Goal: Navigation & Orientation: Find specific page/section

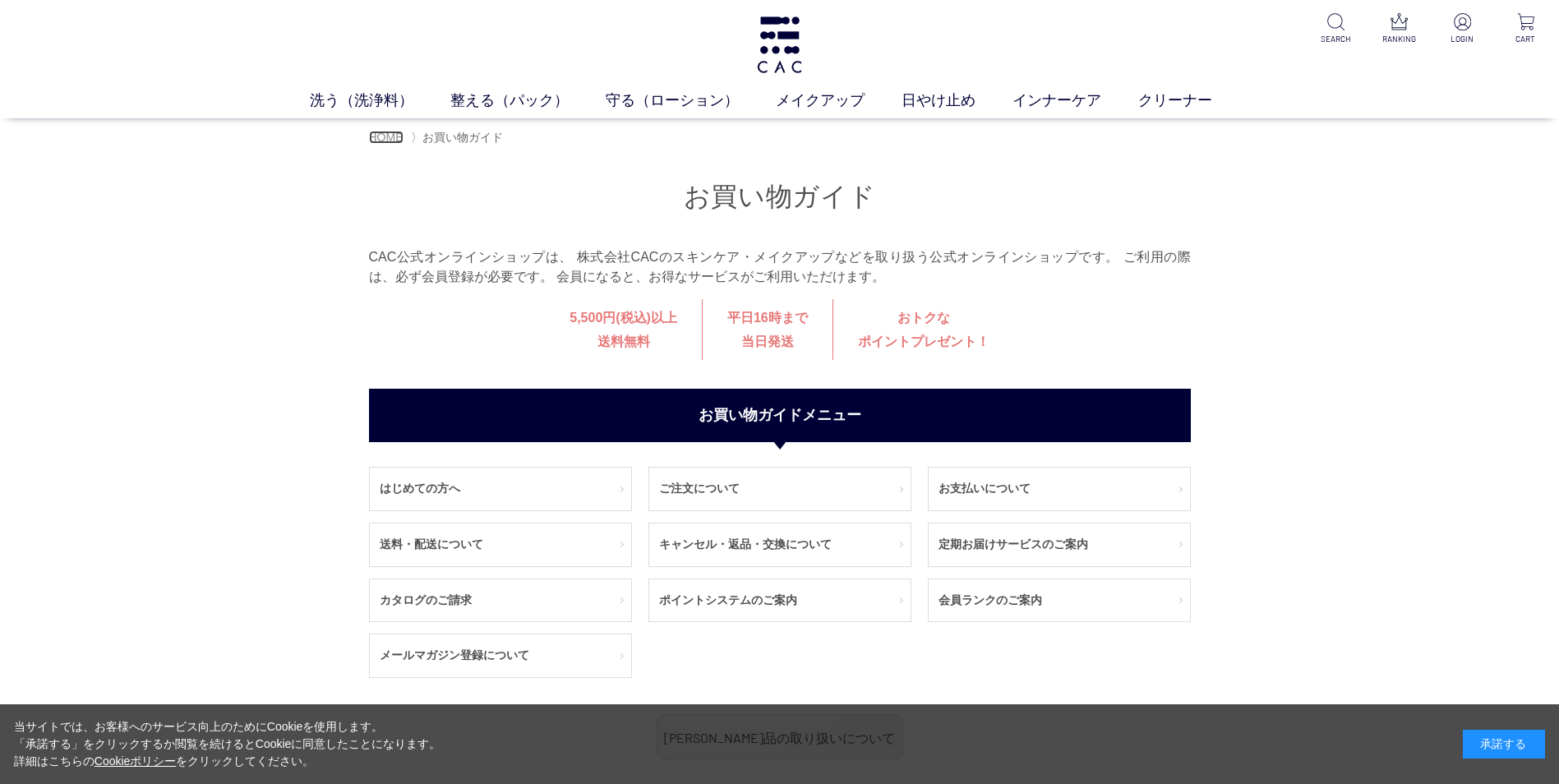
click at [392, 143] on span "HOME" at bounding box center [387, 137] width 34 height 13
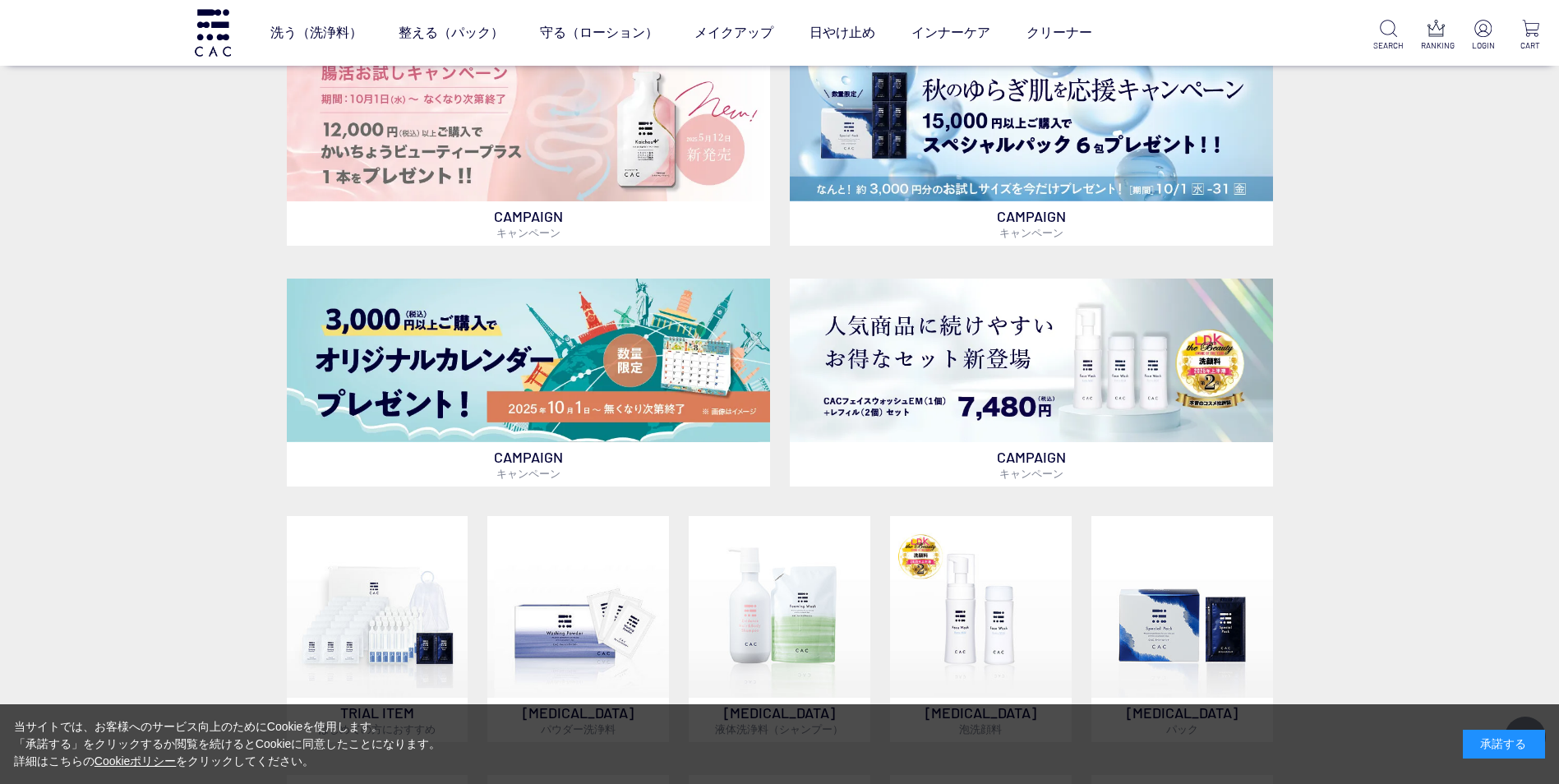
scroll to position [329, 0]
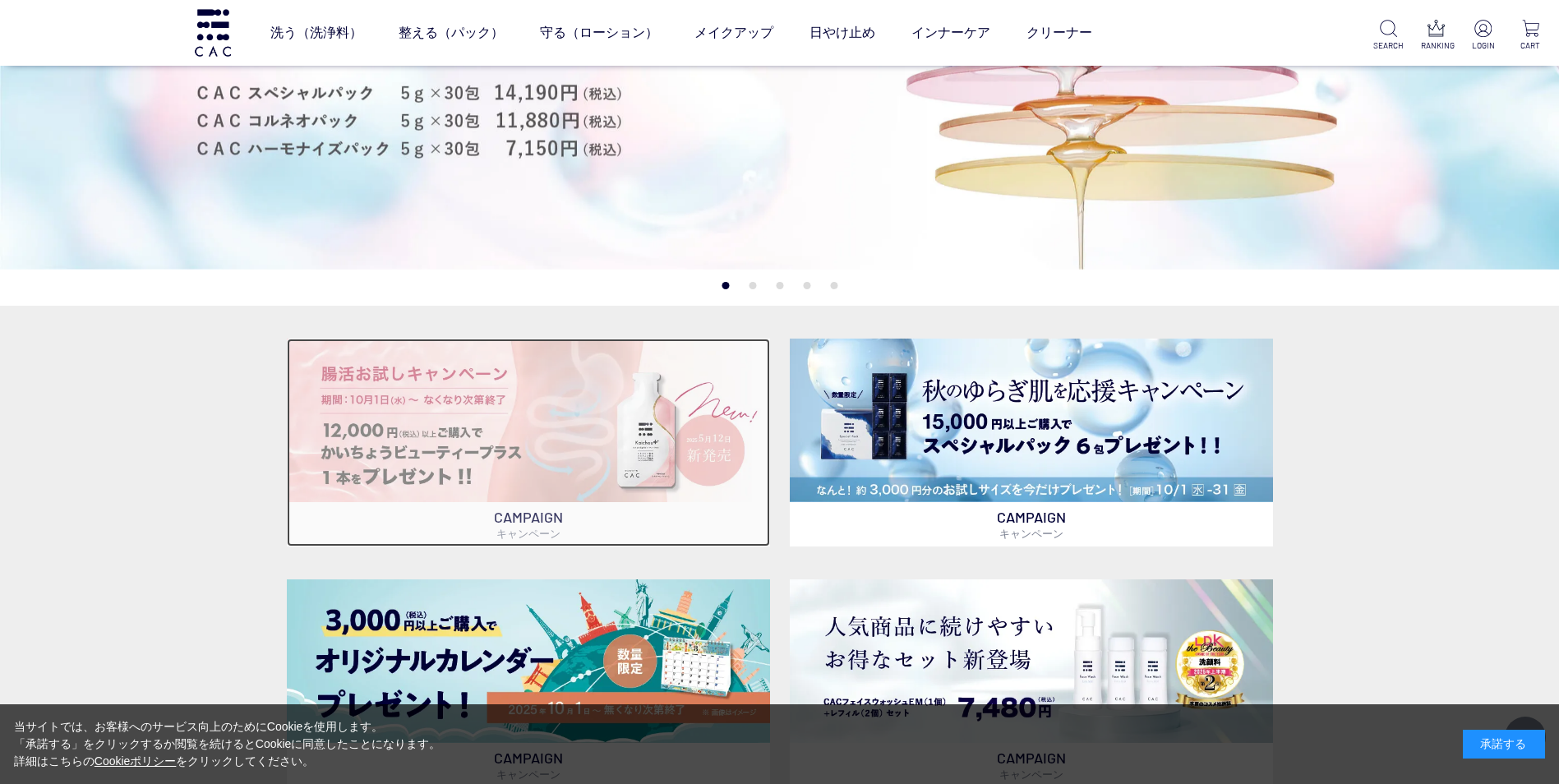
click at [538, 526] on p "CAMPAIGN キャンペーン" at bounding box center [528, 525] width 484 height 45
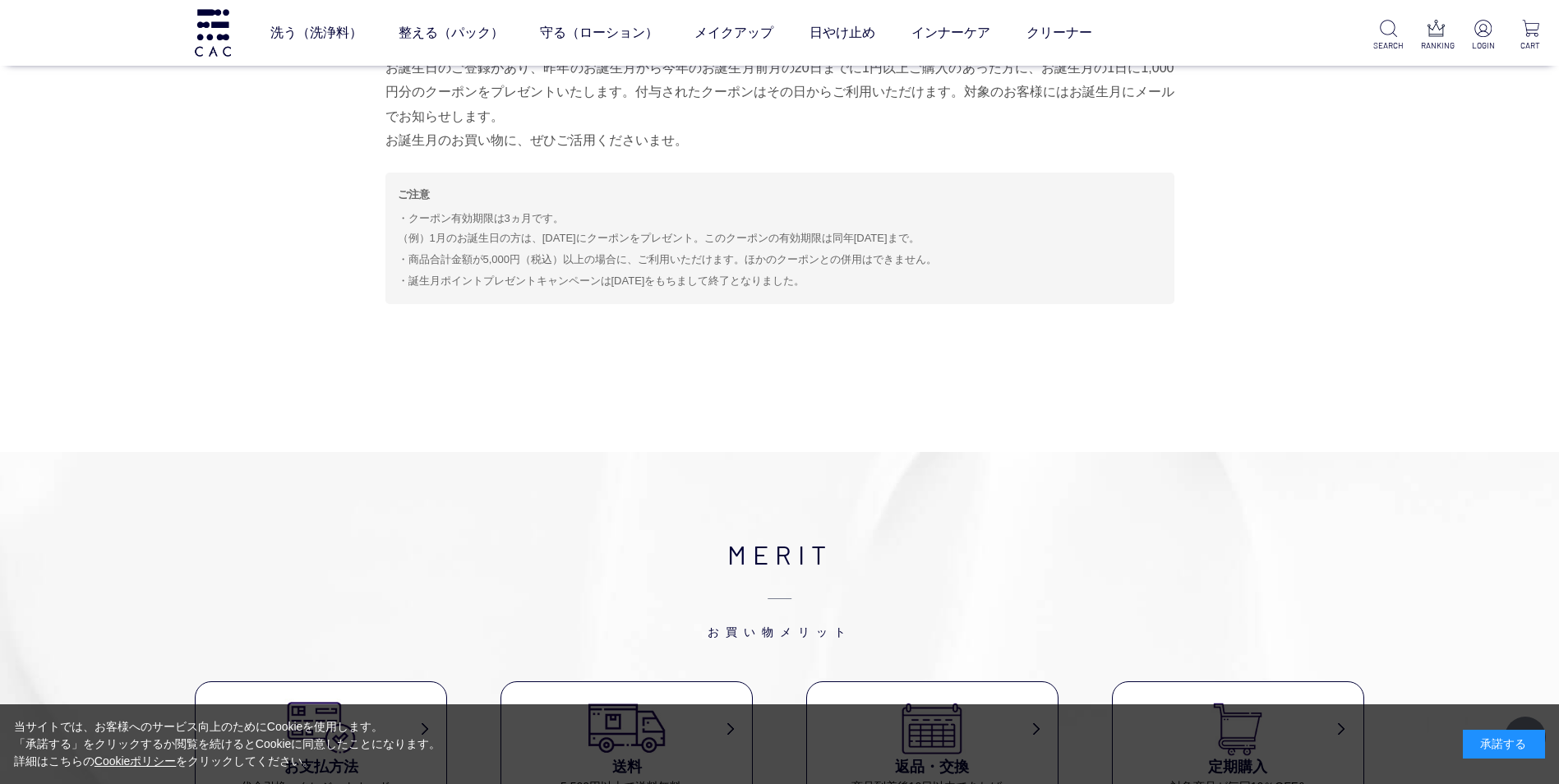
scroll to position [4191, 0]
